Goal: Transaction & Acquisition: Purchase product/service

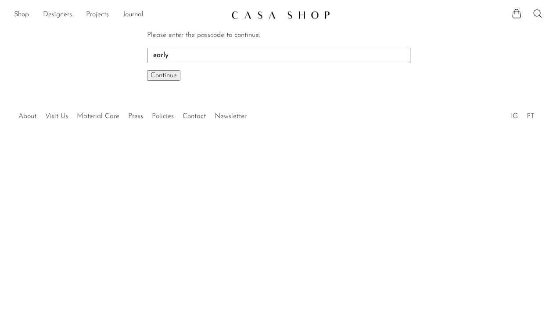
type input "early"
click at [147, 70] on button "Continue One moment..." at bounding box center [163, 75] width 33 height 11
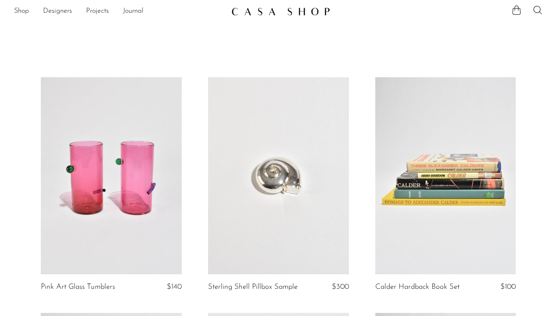
scroll to position [5, 0]
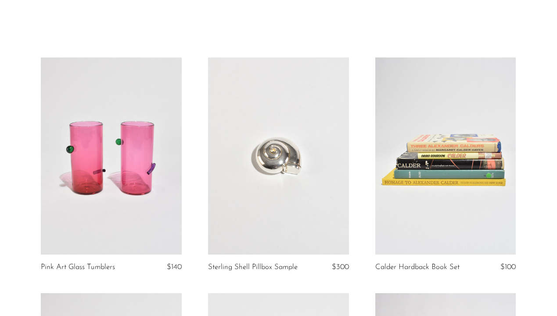
scroll to position [24, 0]
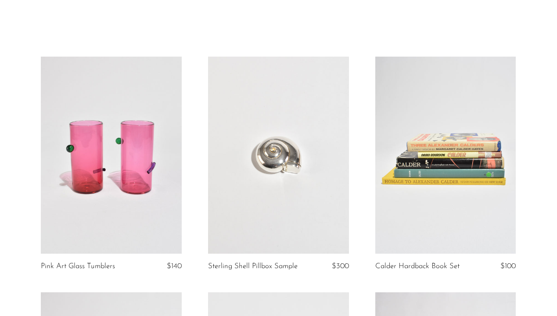
click at [524, 180] on article "Calder Hardback Book Set $100" at bounding box center [445, 175] width 167 height 236
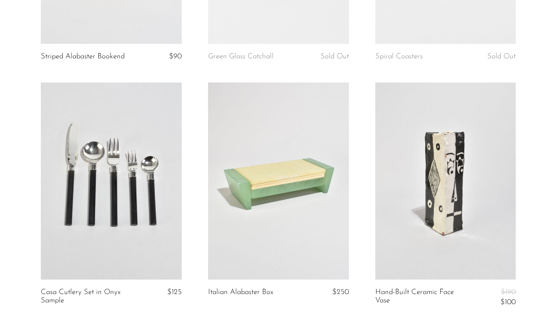
scroll to position [720, 0]
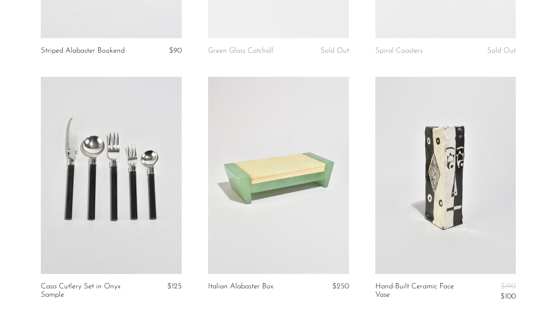
click at [472, 182] on link at bounding box center [446, 175] width 141 height 197
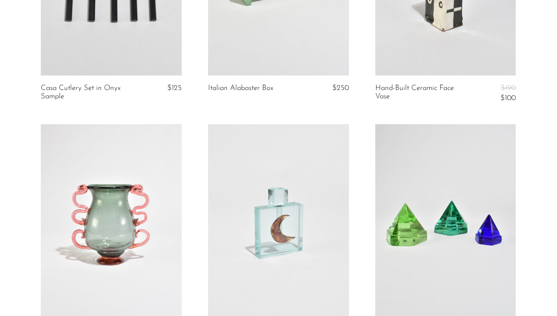
scroll to position [1027, 0]
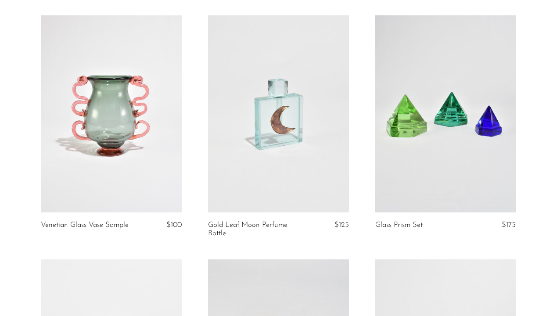
click at [132, 119] on link at bounding box center [111, 113] width 141 height 197
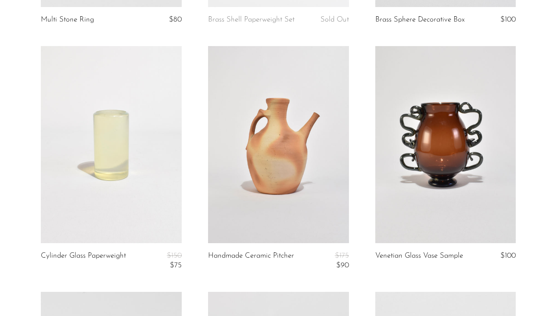
scroll to position [2221, 0]
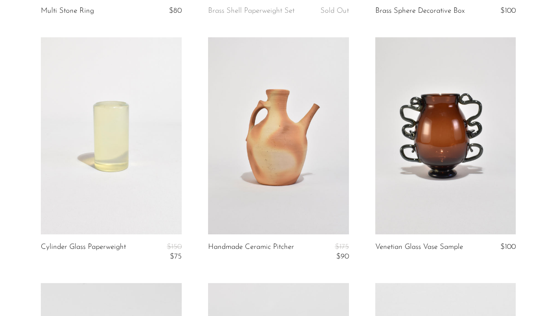
click at [466, 141] on link at bounding box center [446, 135] width 141 height 197
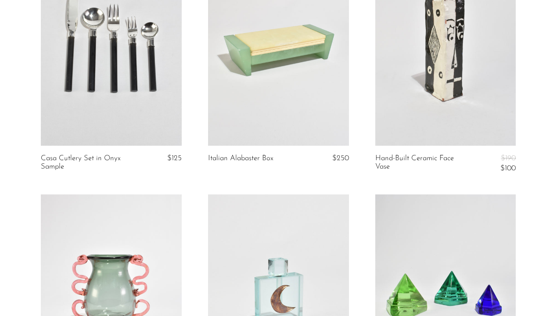
scroll to position [942, 0]
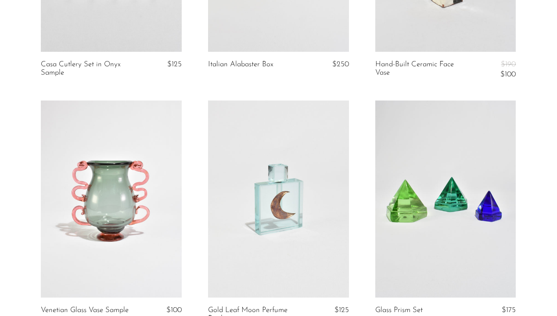
click at [145, 181] on link at bounding box center [111, 199] width 141 height 197
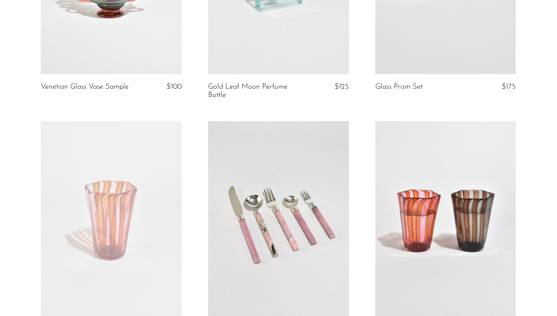
scroll to position [1177, 0]
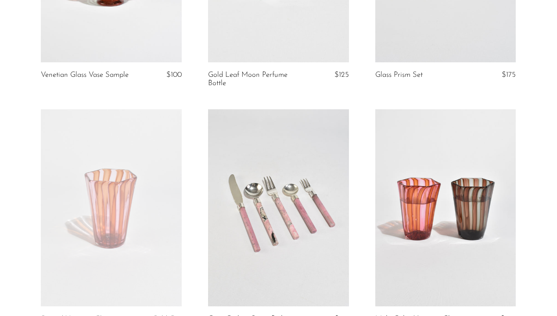
click at [526, 172] on article "Multi Color Venetian Glass Sample $100" at bounding box center [445, 231] width 167 height 244
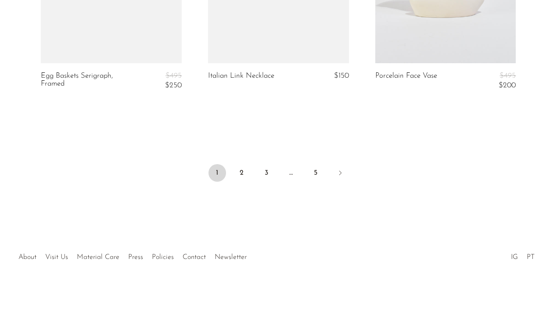
scroll to position [2884, 0]
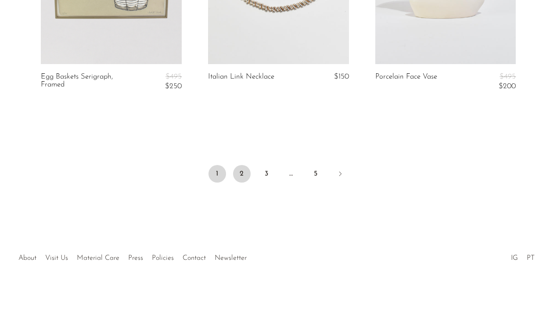
click at [241, 176] on link "2" at bounding box center [242, 174] width 18 height 18
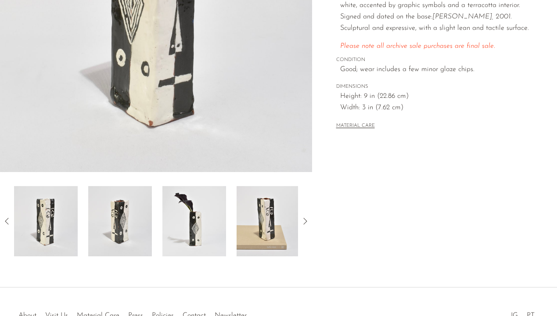
scroll to position [214, 0]
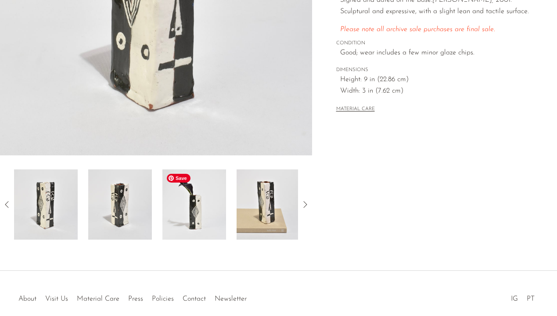
click at [215, 206] on img at bounding box center [195, 205] width 64 height 70
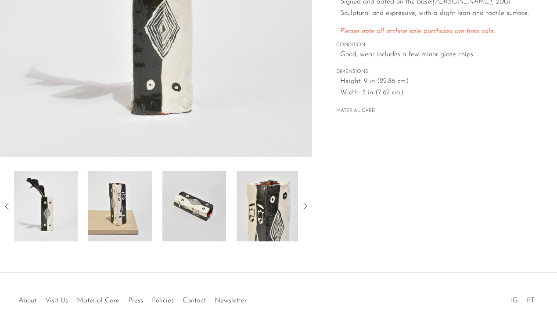
scroll to position [217, 0]
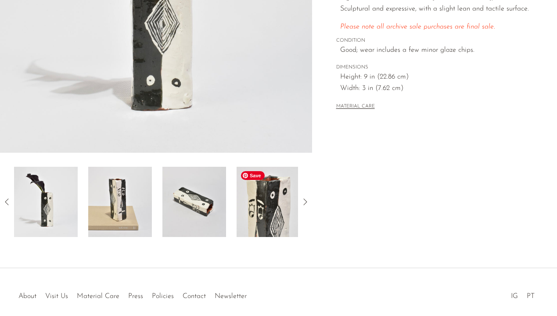
click at [280, 206] on img at bounding box center [269, 202] width 64 height 70
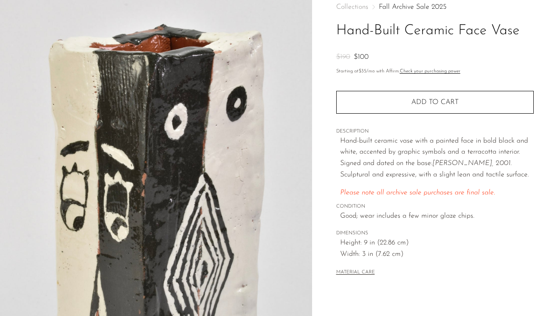
scroll to position [52, 0]
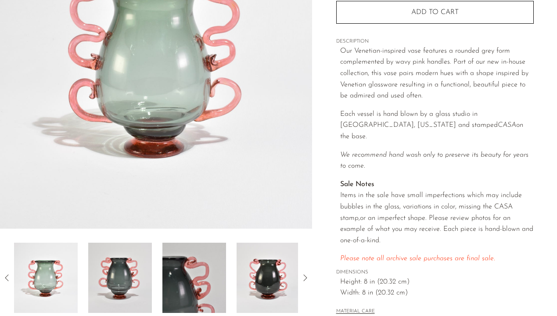
scroll to position [148, 0]
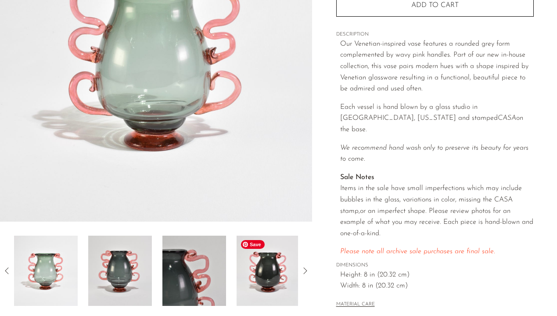
click at [240, 267] on img at bounding box center [269, 271] width 64 height 70
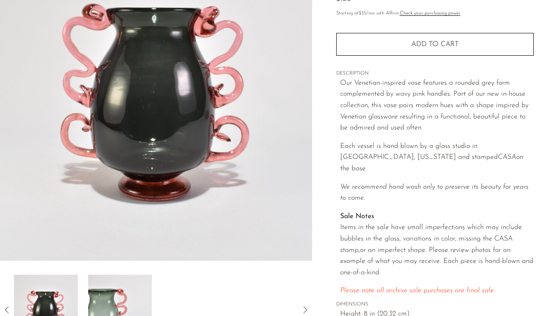
scroll to position [112, 0]
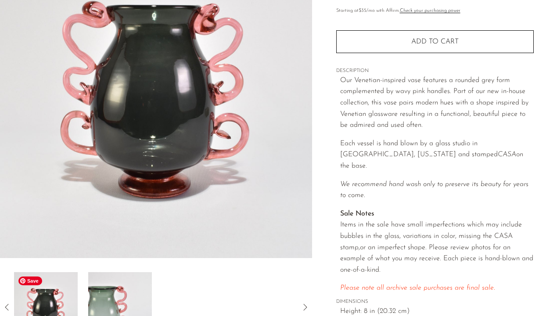
click at [47, 311] on img at bounding box center [46, 307] width 64 height 70
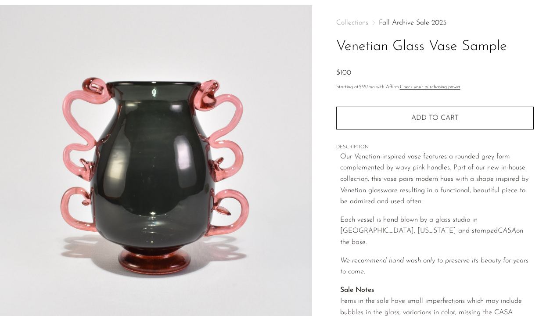
scroll to position [0, 0]
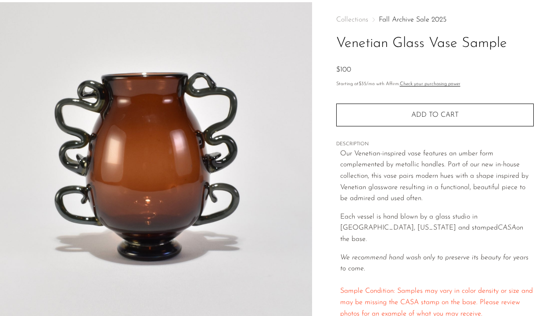
scroll to position [36, 0]
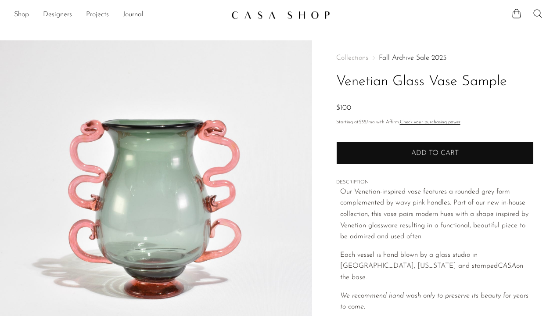
click at [417, 147] on button "Add to cart" at bounding box center [435, 153] width 198 height 23
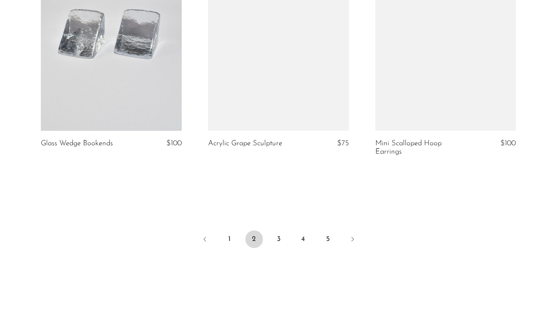
scroll to position [2873, 0]
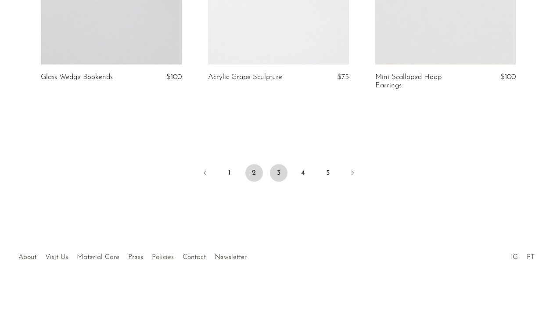
click at [278, 172] on link "3" at bounding box center [279, 173] width 18 height 18
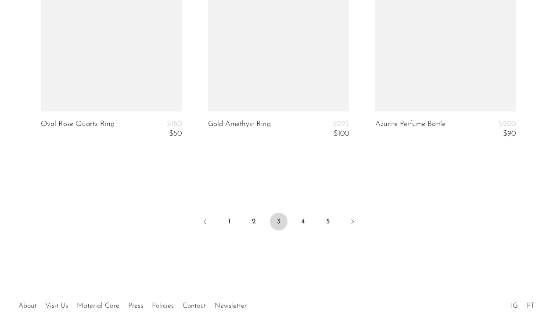
scroll to position [2871, 0]
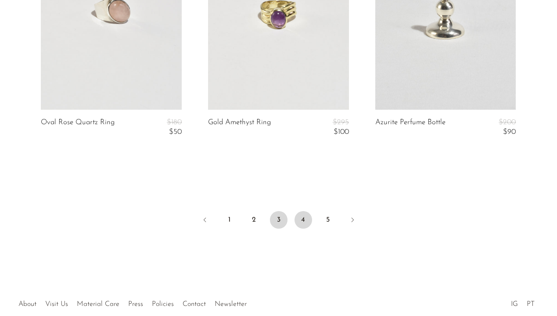
click at [309, 216] on link "4" at bounding box center [304, 220] width 18 height 18
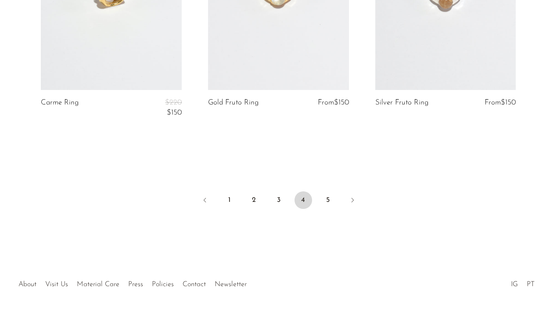
scroll to position [2920, 0]
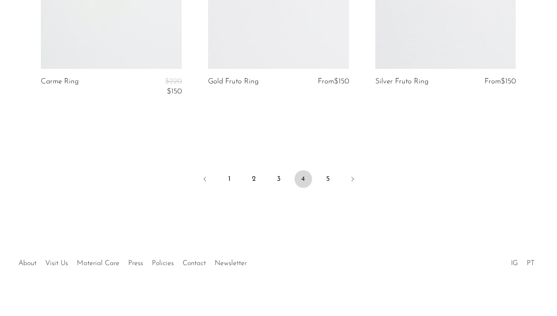
click at [324, 170] on li "5" at bounding box center [328, 179] width 18 height 19
click at [329, 174] on link "5" at bounding box center [328, 179] width 18 height 18
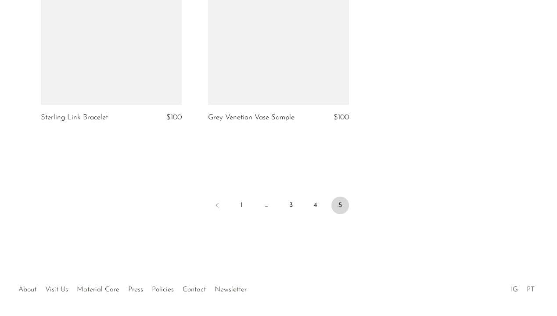
scroll to position [2633, 0]
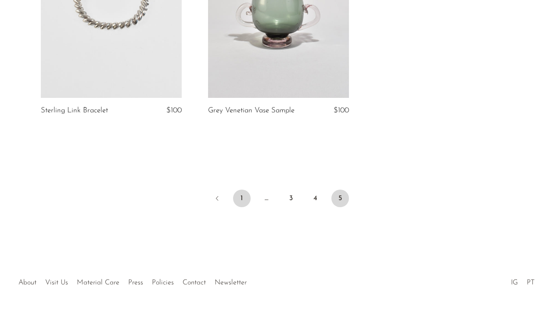
click at [244, 195] on link "1" at bounding box center [242, 199] width 18 height 18
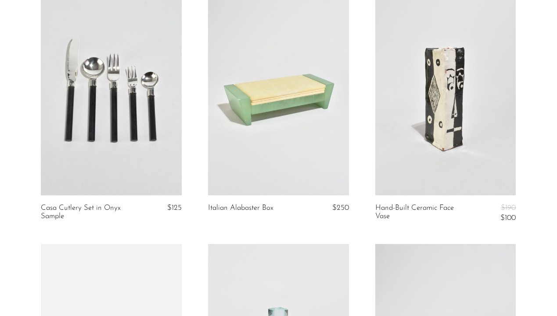
scroll to position [801, 0]
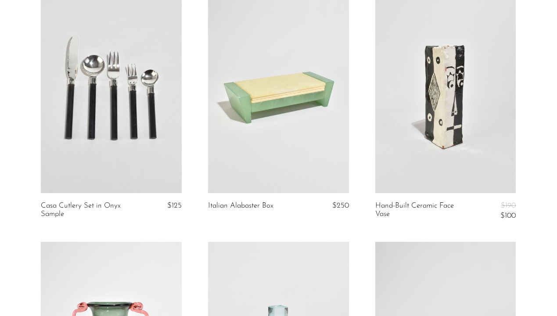
click at [461, 130] on link at bounding box center [446, 94] width 141 height 197
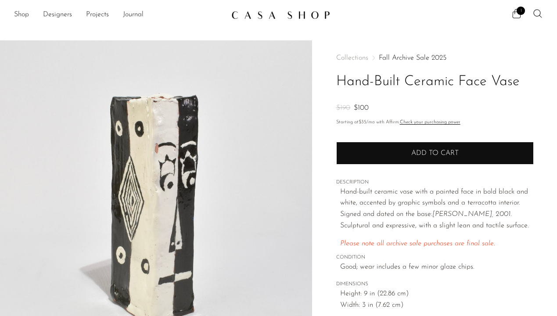
click at [412, 151] on span "Add to cart" at bounding box center [435, 153] width 47 height 7
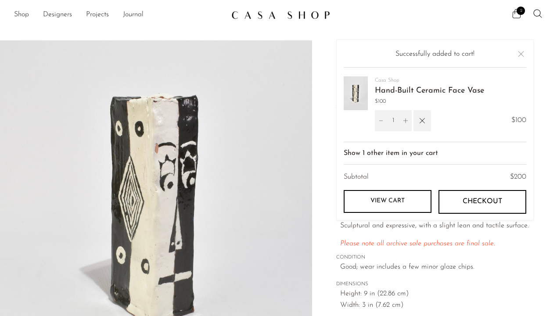
click at [520, 15] on icon at bounding box center [517, 13] width 11 height 11
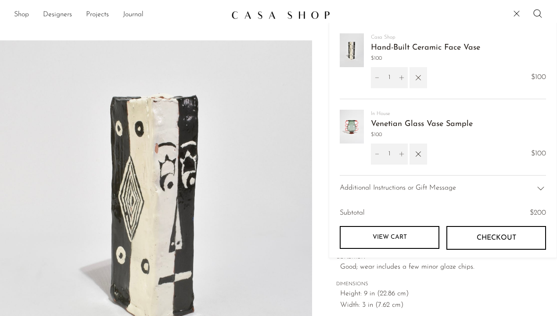
click at [422, 78] on icon "button" at bounding box center [419, 78] width 10 height 10
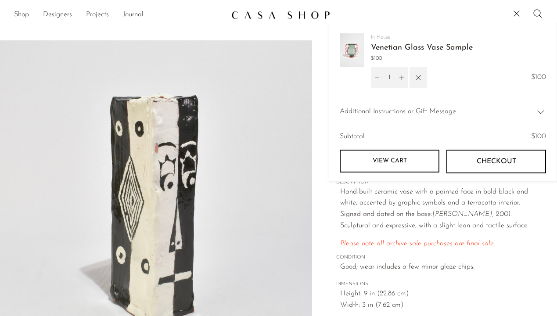
click at [480, 163] on span "Checkout" at bounding box center [497, 162] width 40 height 8
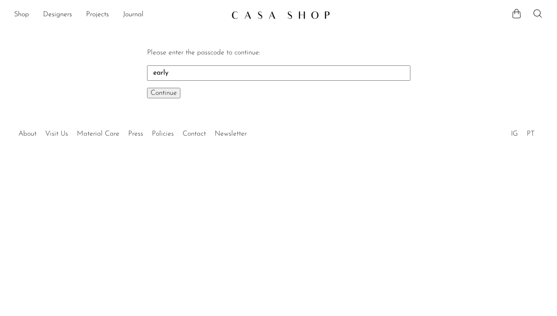
type input "early"
click at [147, 88] on button "Continue One moment..." at bounding box center [163, 93] width 33 height 11
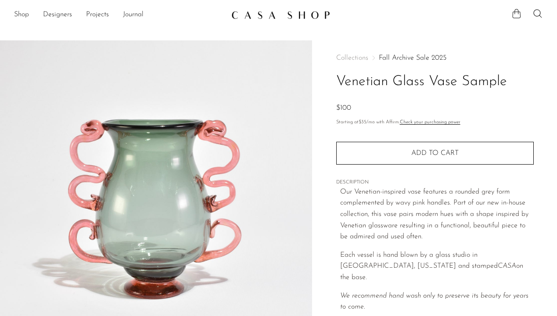
click at [516, 16] on icon at bounding box center [517, 13] width 11 height 11
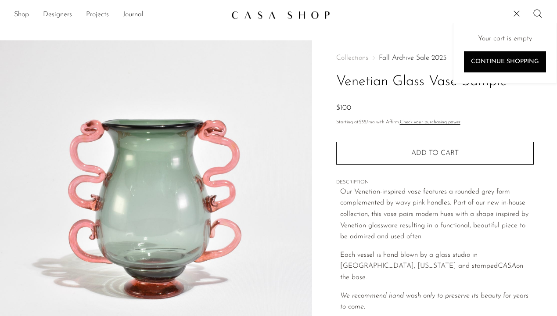
click at [416, 56] on link "Fall Archive Sale 2025" at bounding box center [413, 57] width 68 height 7
